Goal: Task Accomplishment & Management: Manage account settings

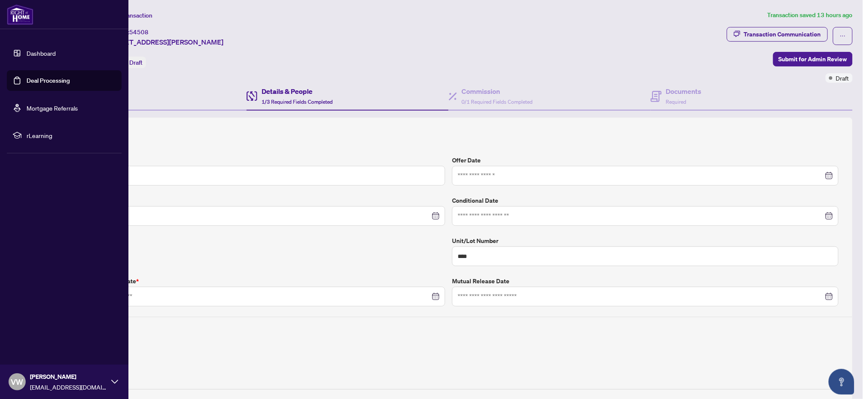
click at [42, 81] on link "Deal Processing" at bounding box center [48, 81] width 43 height 8
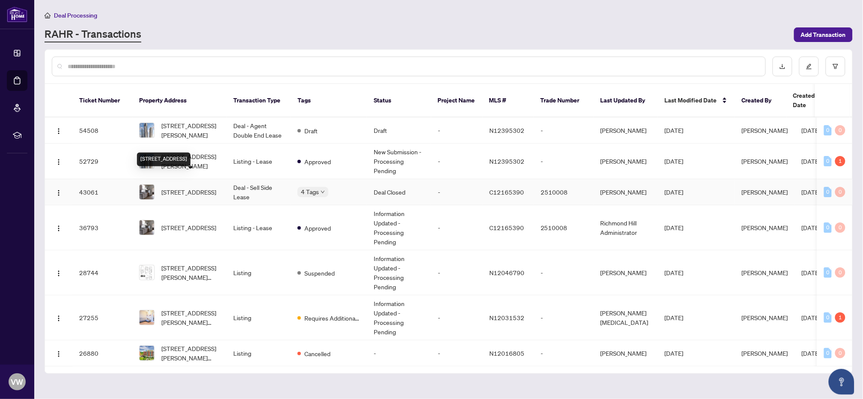
click at [192, 187] on span "[STREET_ADDRESS]" at bounding box center [188, 191] width 55 height 9
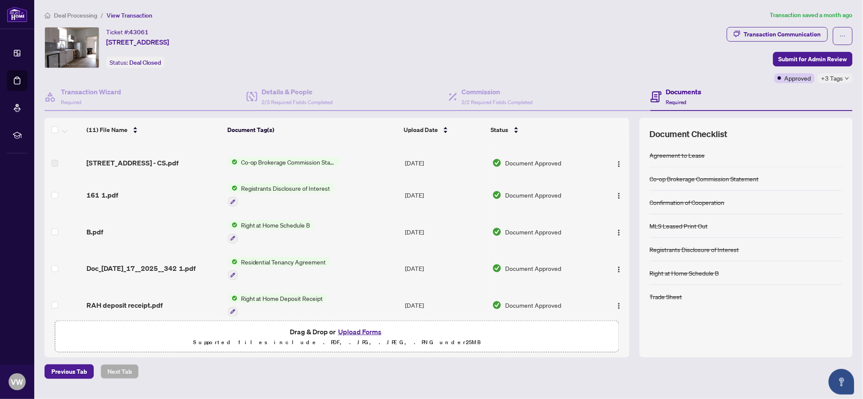
scroll to position [171, 0]
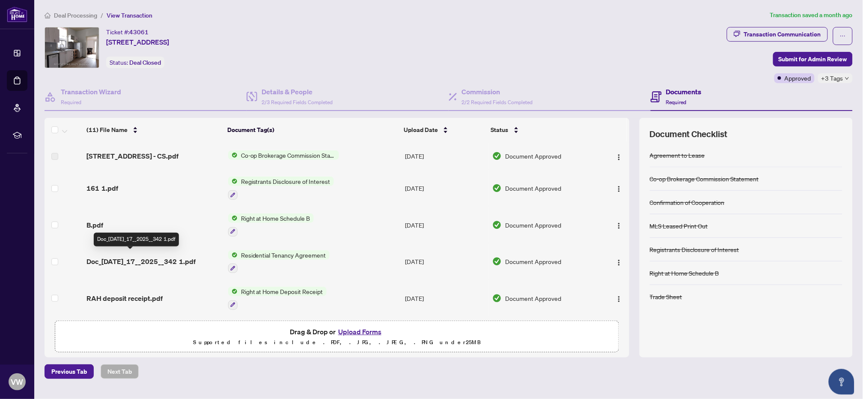
click at [142, 256] on span "Doc_[DATE]_17__2025__342 1.pdf" at bounding box center [141, 261] width 109 height 10
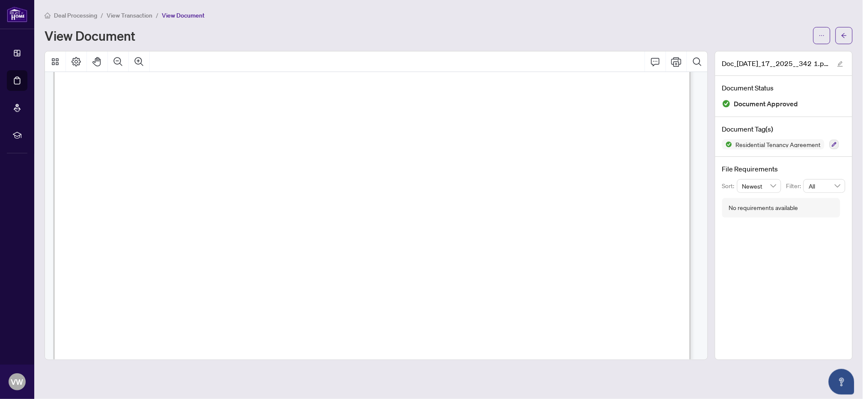
scroll to position [4454, 0]
